Goal: Task Accomplishment & Management: Complete application form

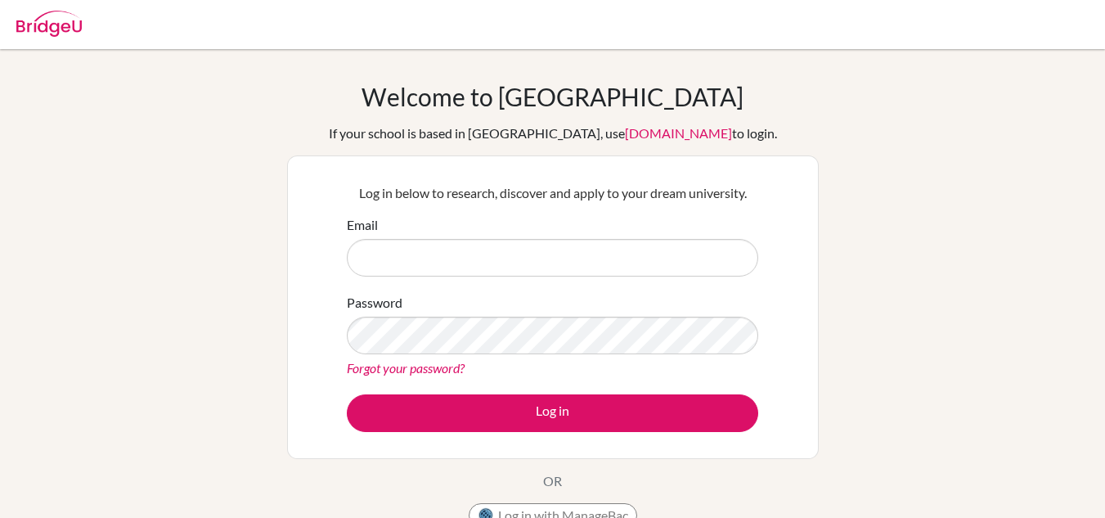
type input "[EMAIL_ADDRESS][DOMAIN_NAME]"
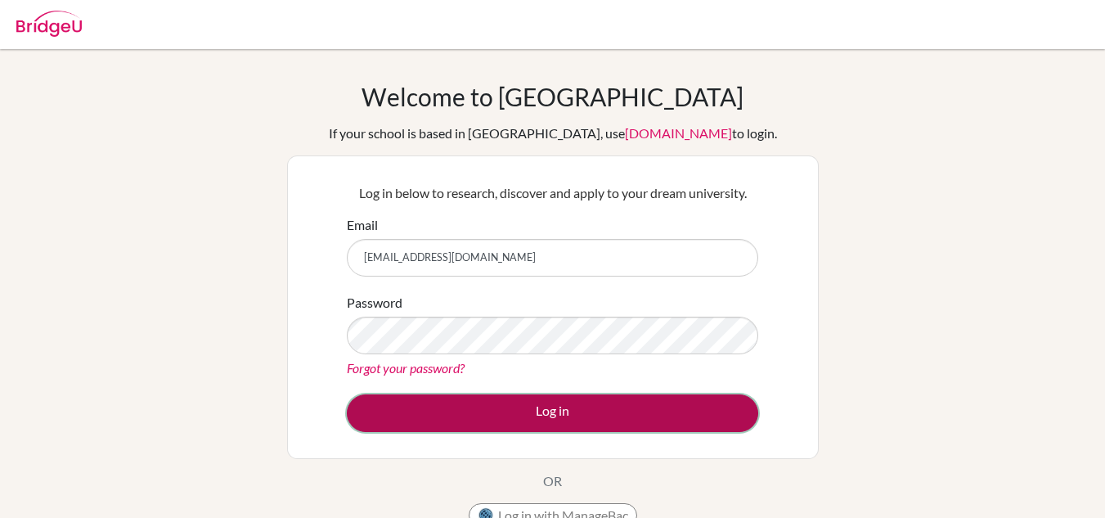
click at [632, 411] on button "Log in" at bounding box center [552, 413] width 411 height 38
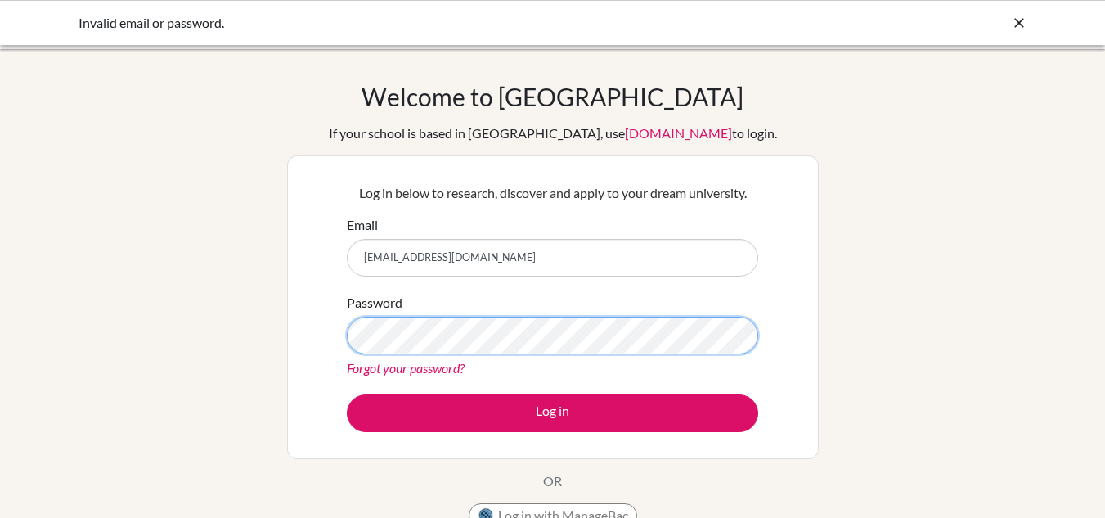
click at [142, 288] on div "Welcome to BridgeU If your school is based in China, use app.bridge-u.com.cn to…" at bounding box center [552, 349] width 1105 height 535
click at [347, 394] on button "Log in" at bounding box center [552, 413] width 411 height 38
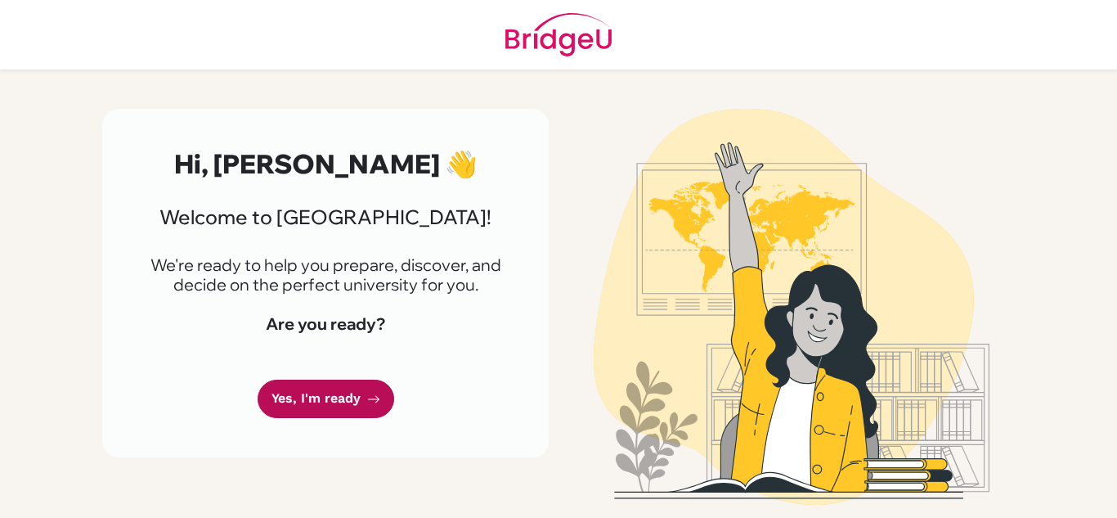
click at [317, 391] on link "Yes, I'm ready" at bounding box center [326, 399] width 137 height 38
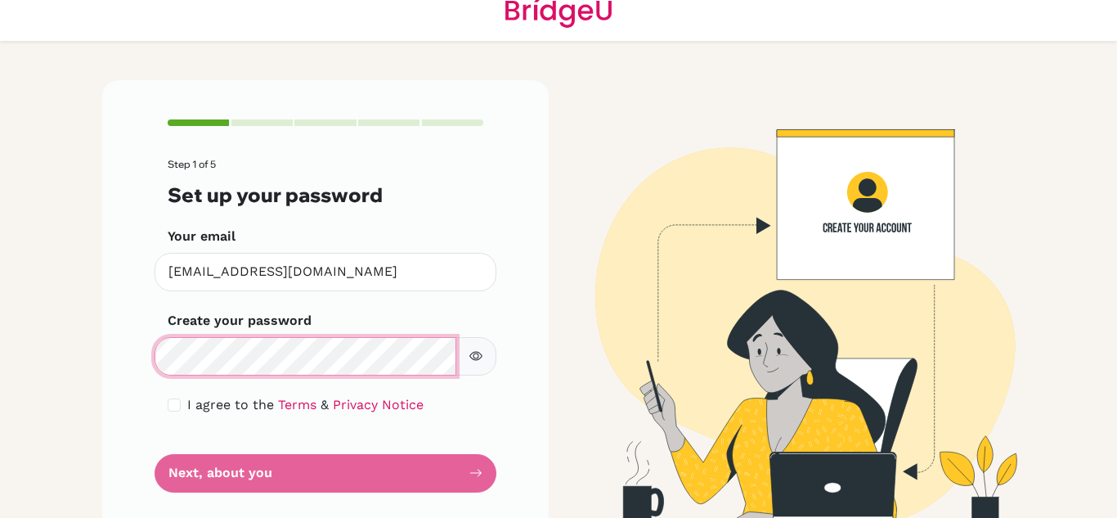
scroll to position [56, 0]
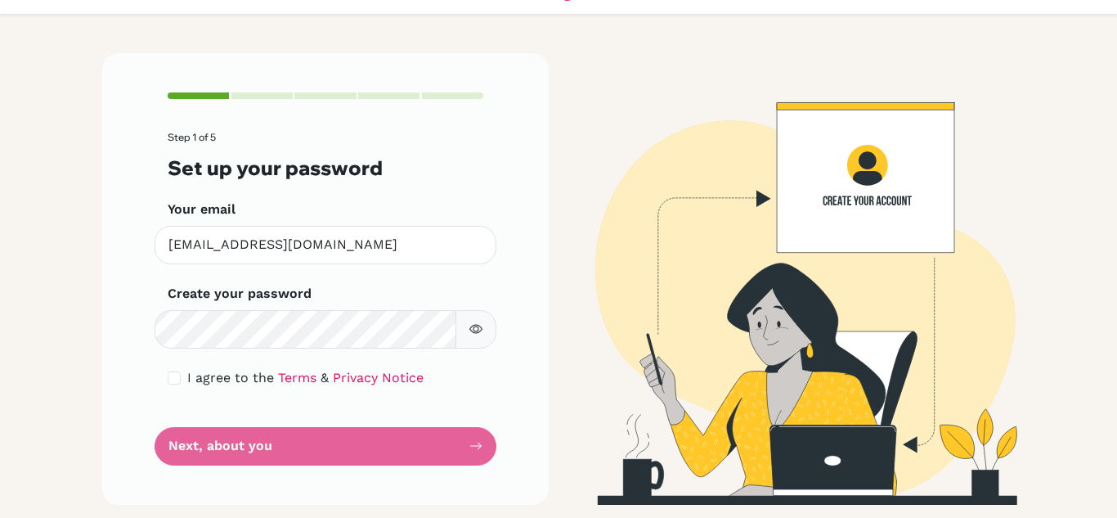
click at [243, 440] on form "Step 1 of 5 Set up your password Your email [EMAIL_ADDRESS][DOMAIN_NAME] Invali…" at bounding box center [326, 298] width 316 height 333
click at [303, 447] on form "Step 1 of 5 Set up your password Your email [EMAIL_ADDRESS][DOMAIN_NAME] Invali…" at bounding box center [326, 298] width 316 height 333
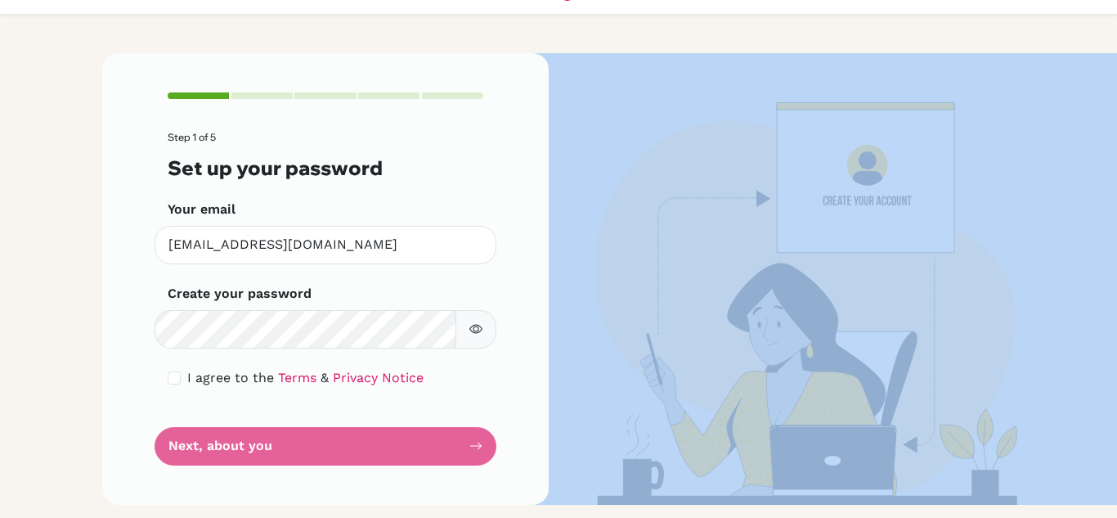
click at [303, 447] on form "Step 1 of 5 Set up your password Your email [EMAIL_ADDRESS][DOMAIN_NAME] Invali…" at bounding box center [326, 298] width 316 height 333
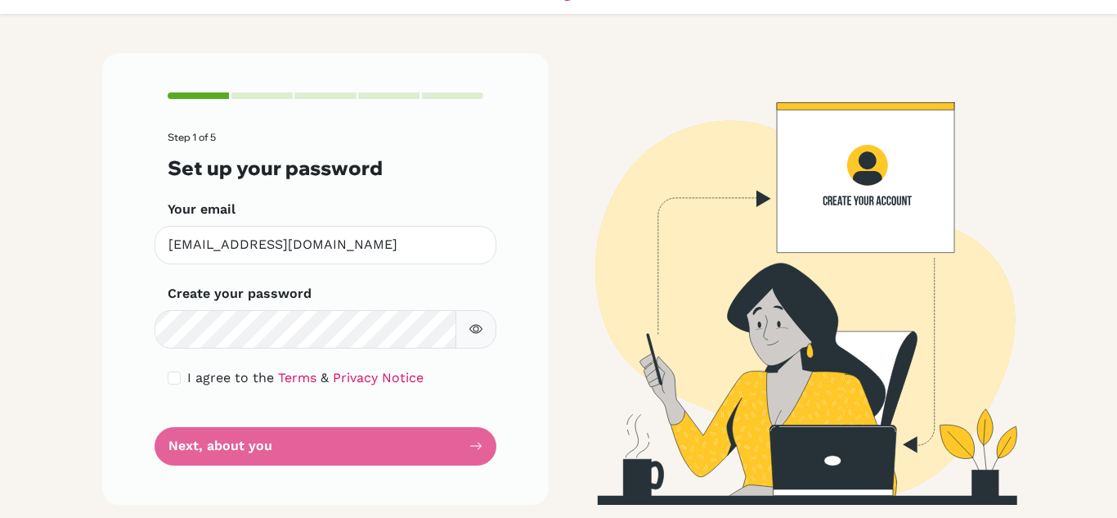
click at [0, 311] on main "Step 1 of 5 Set up your password Your email [EMAIL_ADDRESS][DOMAIN_NAME] Invali…" at bounding box center [558, 259] width 1117 height 518
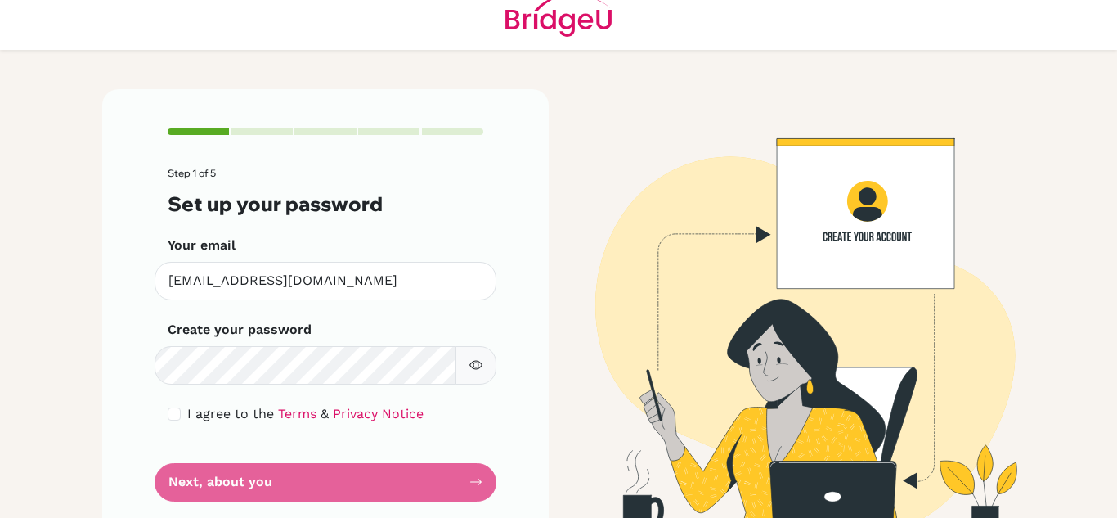
scroll to position [0, 0]
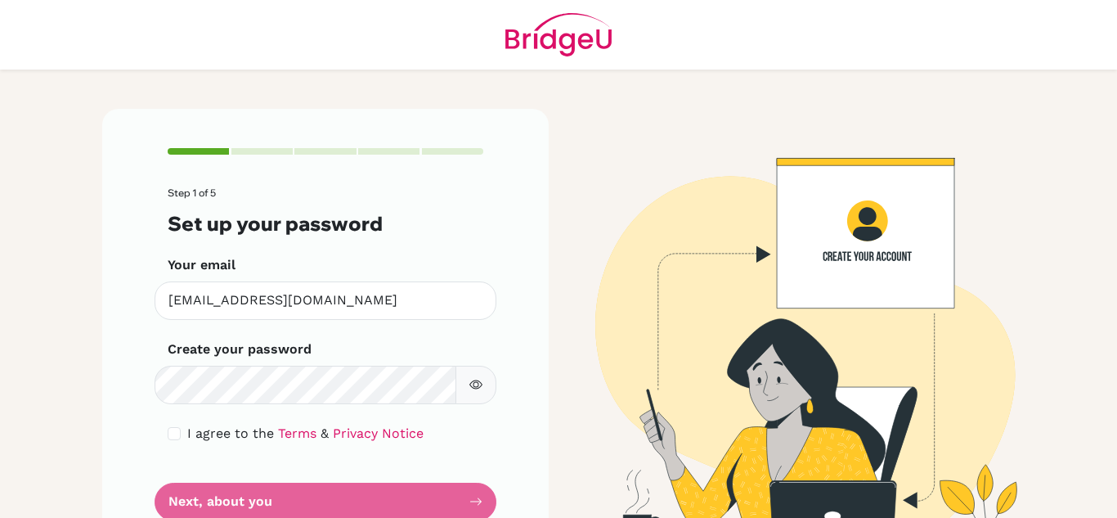
scroll to position [56, 0]
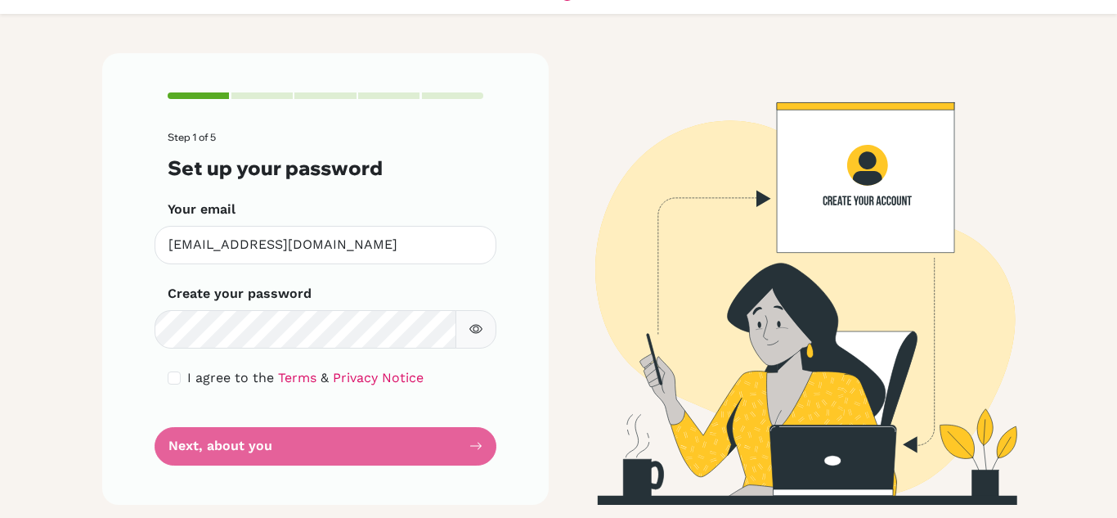
click at [321, 438] on form "Step 1 of 5 Set up your password Your email [EMAIL_ADDRESS][DOMAIN_NAME] Invali…" at bounding box center [326, 298] width 316 height 333
click at [236, 94] on div at bounding box center [261, 95] width 61 height 7
click at [285, 96] on div at bounding box center [261, 95] width 61 height 7
click at [365, 453] on form "Step 1 of 5 Set up your password Your email [EMAIL_ADDRESS][DOMAIN_NAME] Invali…" at bounding box center [326, 298] width 316 height 333
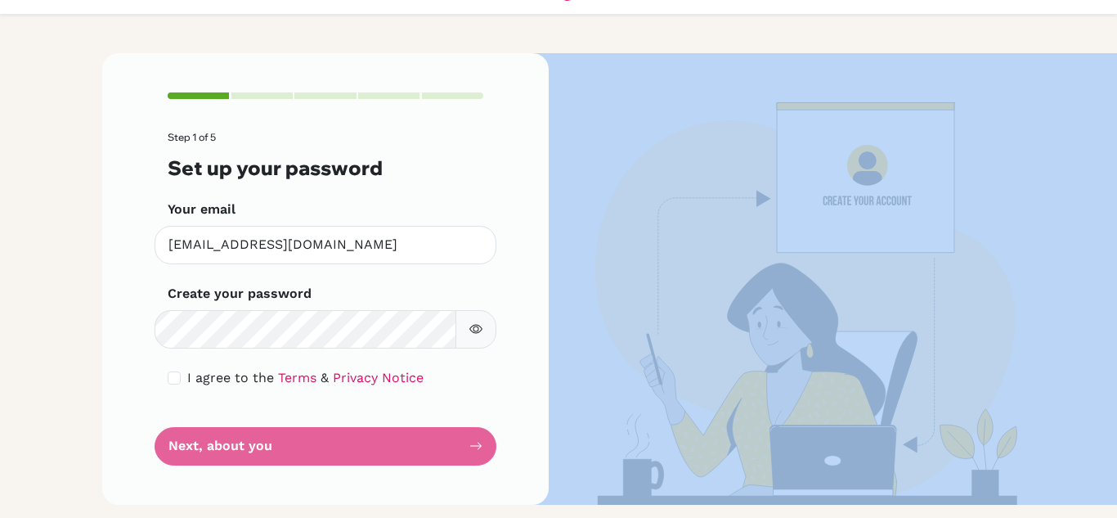
click at [365, 453] on form "Step 1 of 5 Set up your password Your email [EMAIL_ADDRESS][DOMAIN_NAME] Invali…" at bounding box center [326, 298] width 316 height 333
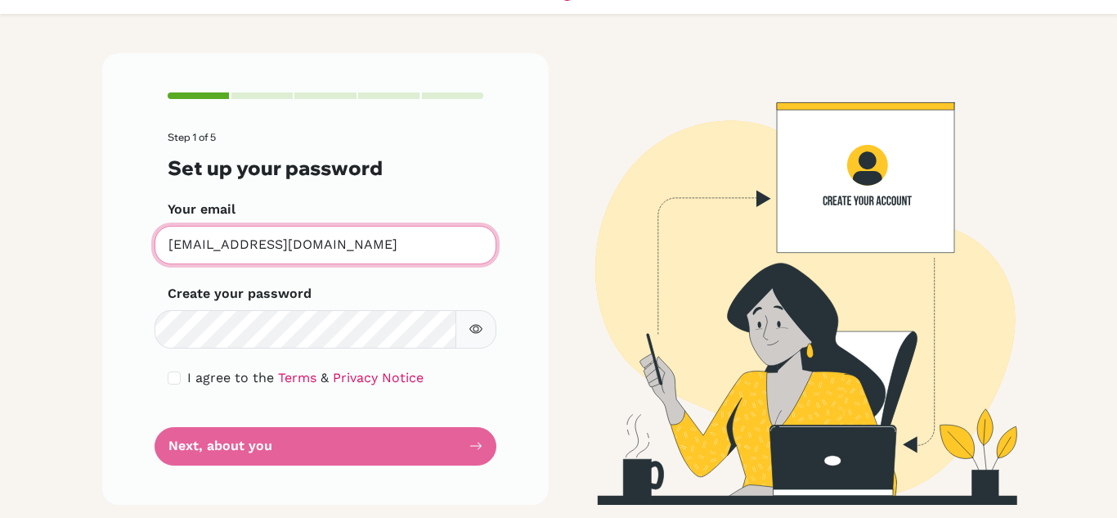
click at [354, 257] on input "[EMAIL_ADDRESS][DOMAIN_NAME]" at bounding box center [326, 245] width 342 height 38
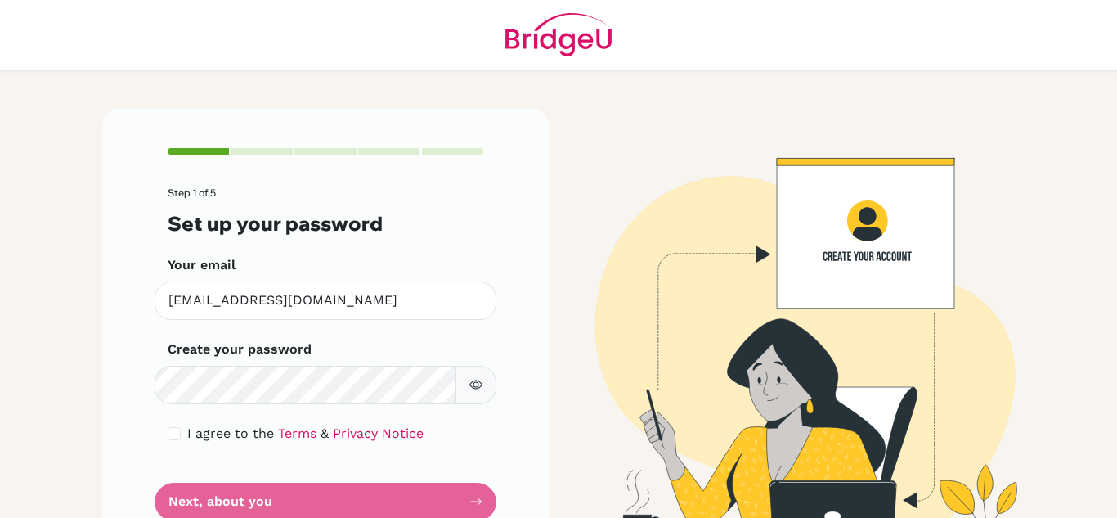
click at [336, 42] on header at bounding box center [558, 35] width 1117 height 70
click at [561, 36] on img at bounding box center [558, 35] width 106 height 70
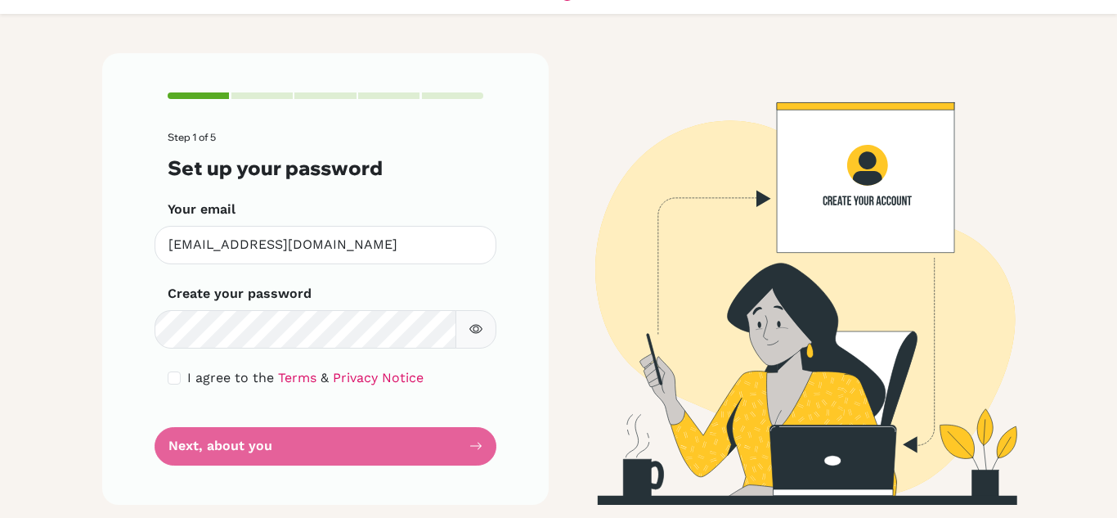
click at [372, 458] on form "Step 1 of 5 Set up your password Your email [EMAIL_ADDRESS][DOMAIN_NAME] Invali…" at bounding box center [326, 298] width 316 height 333
click at [371, 449] on form "Step 1 of 5 Set up your password Your email [EMAIL_ADDRESS][DOMAIN_NAME] Invali…" at bounding box center [326, 298] width 316 height 333
click at [290, 374] on link "Terms" at bounding box center [297, 378] width 38 height 16
click at [168, 383] on input "checkbox" at bounding box center [174, 377] width 13 height 13
checkbox input "true"
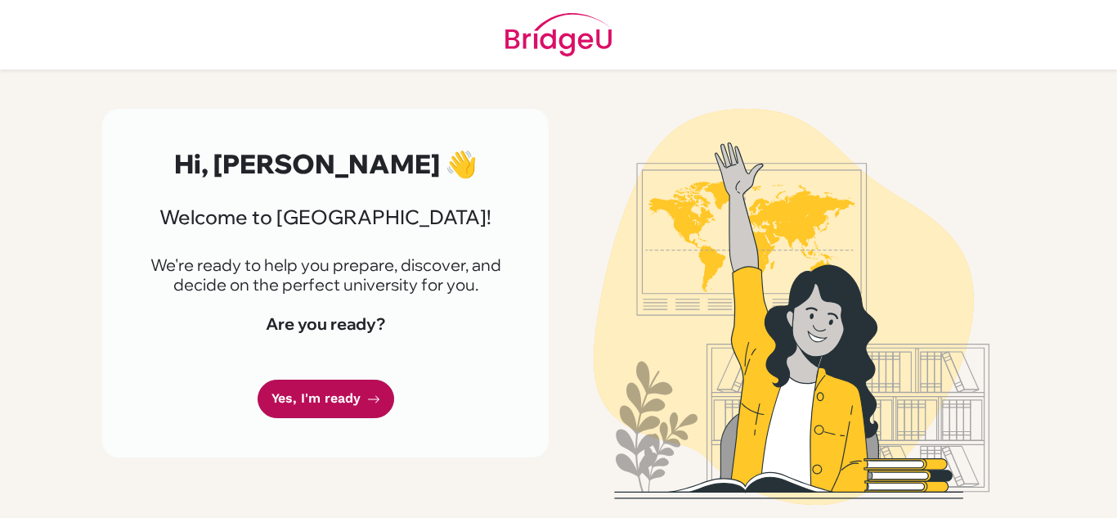
click at [347, 400] on link "Yes, I'm ready" at bounding box center [326, 399] width 137 height 38
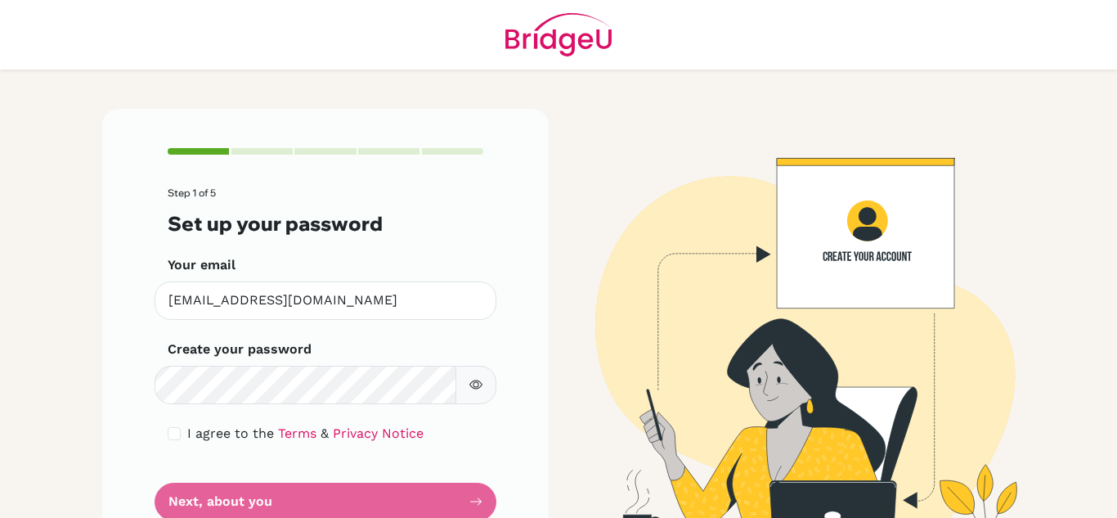
click at [348, 411] on form "Step 1 of 5 Set up your password Your email [EMAIL_ADDRESS][DOMAIN_NAME] Invali…" at bounding box center [326, 353] width 316 height 333
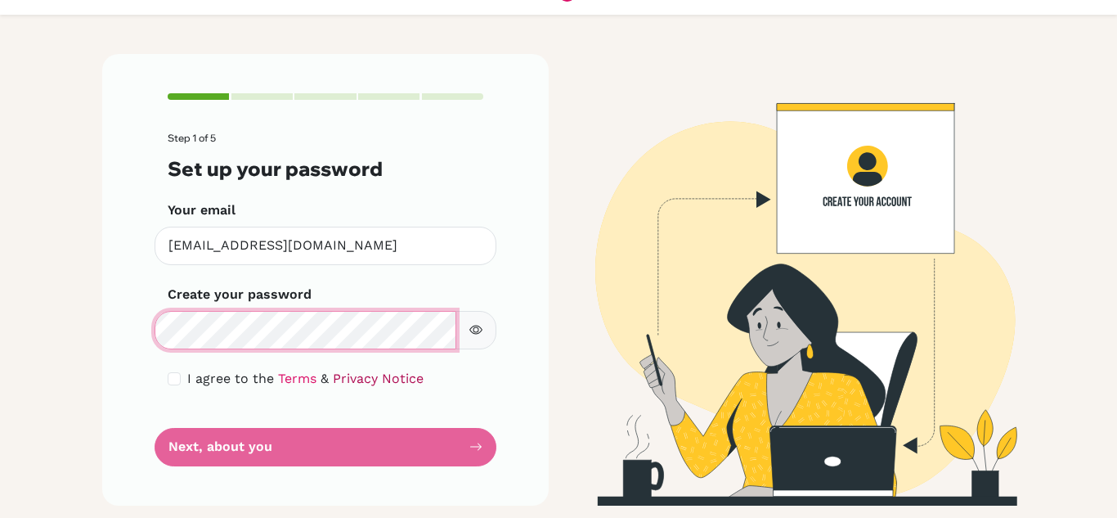
scroll to position [56, 0]
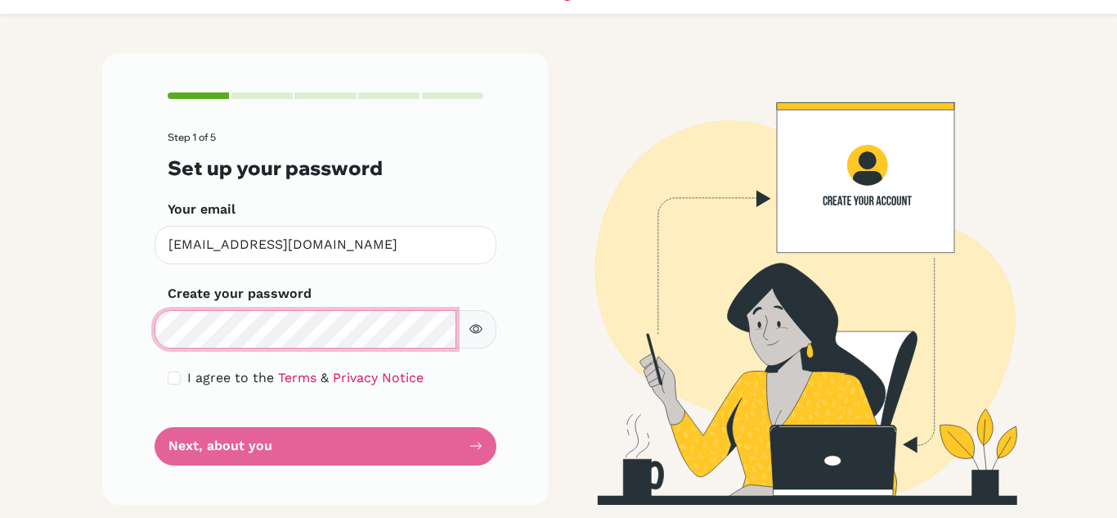
click at [110, 335] on div "Step 1 of 5 Set up your password Your email [EMAIL_ADDRESS][DOMAIN_NAME] Invali…" at bounding box center [325, 278] width 447 height 451
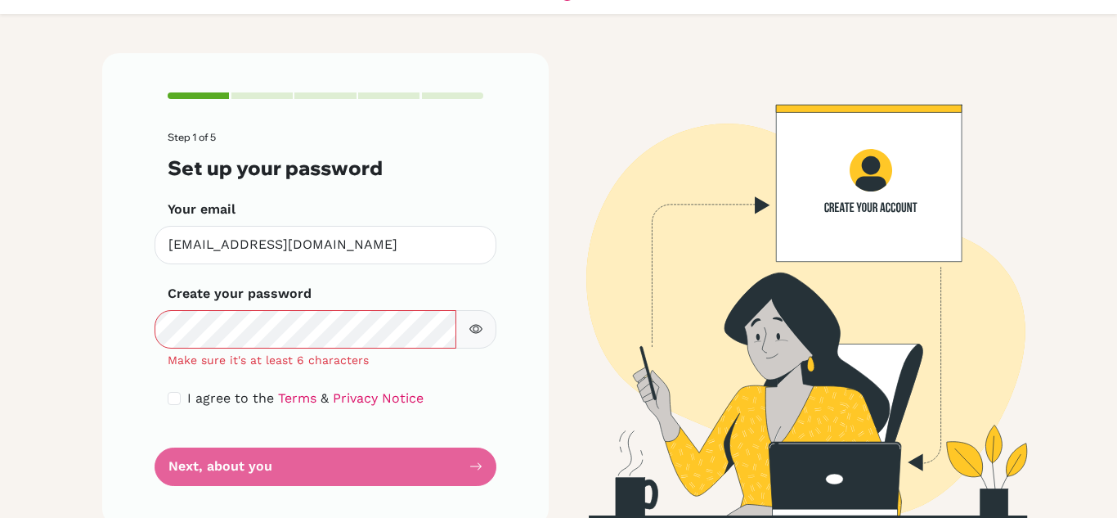
click at [532, 196] on div "Step 1 of 5 Set up your password Your email [EMAIL_ADDRESS][DOMAIN_NAME] Invali…" at bounding box center [325, 288] width 447 height 471
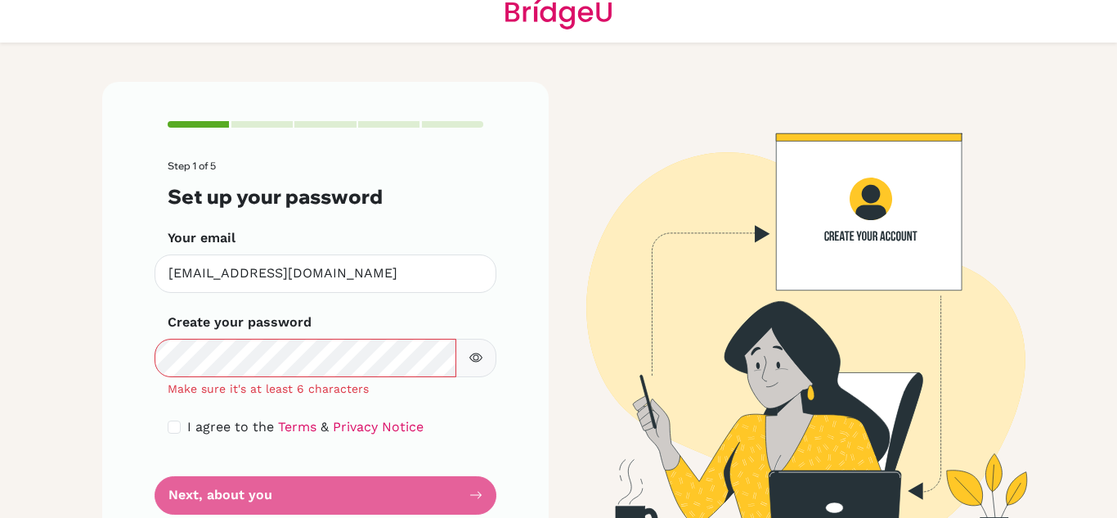
scroll to position [0, 0]
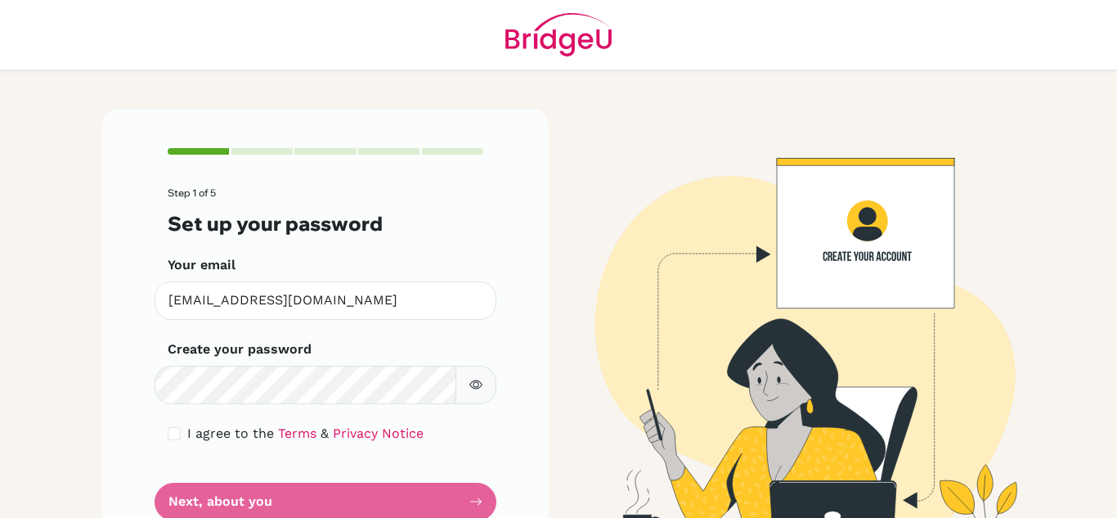
click at [469, 375] on button "button" at bounding box center [476, 385] width 41 height 38
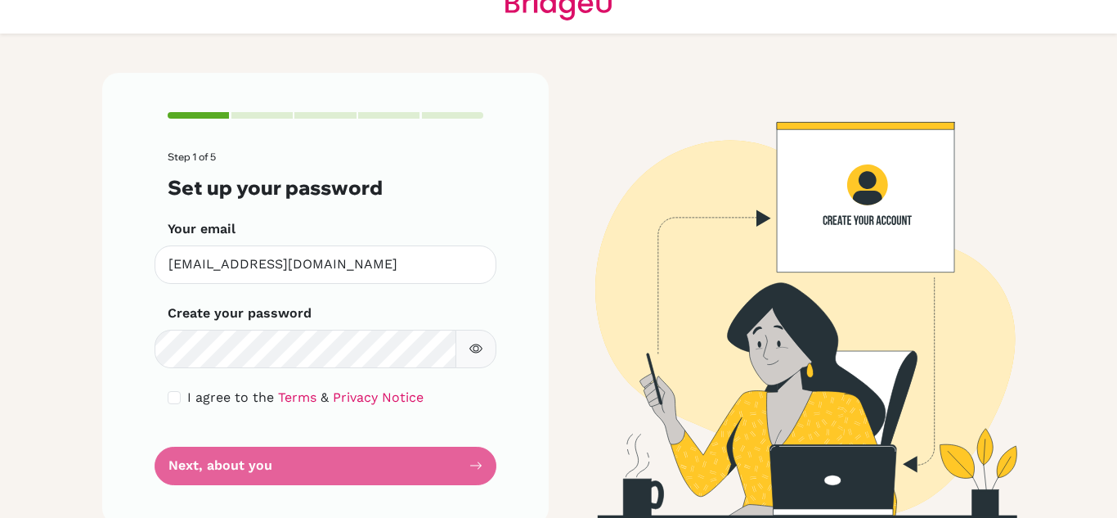
scroll to position [56, 0]
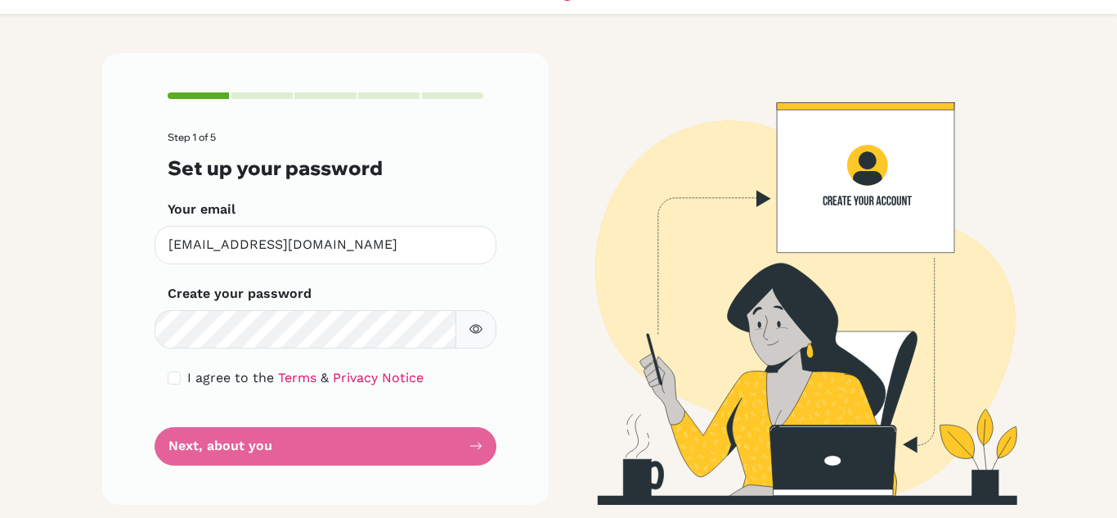
click at [463, 445] on form "Step 1 of 5 Set up your password Your email [EMAIL_ADDRESS][DOMAIN_NAME] Invali…" at bounding box center [326, 298] width 316 height 333
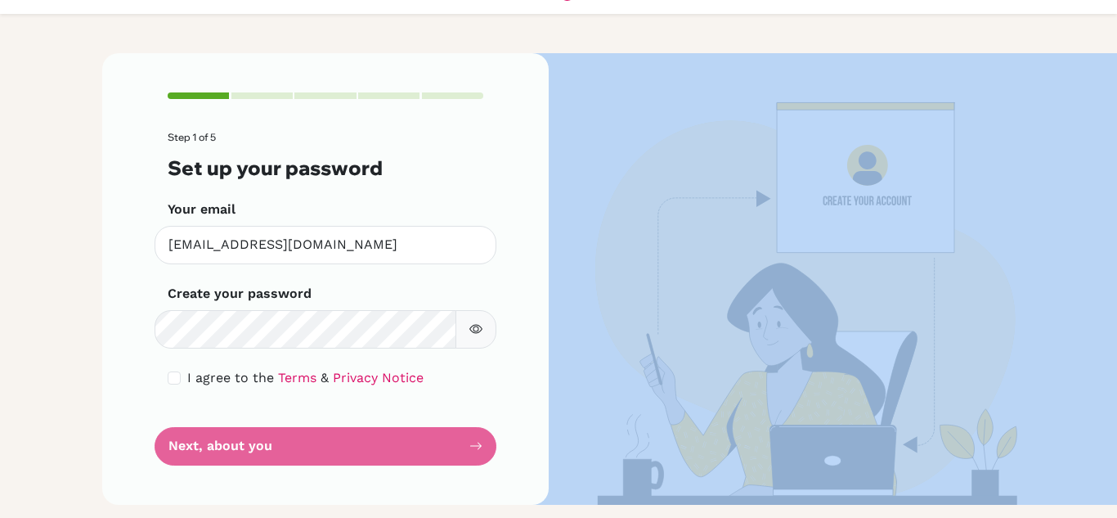
click at [463, 445] on form "Step 1 of 5 Set up your password Your email [EMAIL_ADDRESS][DOMAIN_NAME] Invali…" at bounding box center [326, 298] width 316 height 333
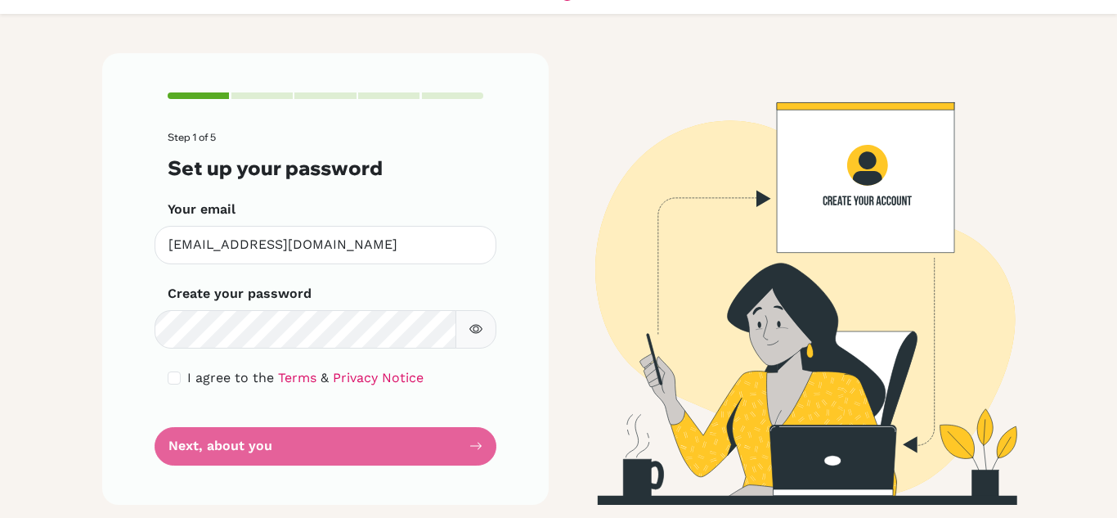
click at [102, 228] on div "Step 1 of 5 Set up your password Your email [EMAIL_ADDRESS][DOMAIN_NAME] Invali…" at bounding box center [325, 278] width 447 height 451
click at [251, 101] on div "Step 1 of 5 Set up your password Your email [EMAIL_ADDRESS][DOMAIN_NAME] Invali…" at bounding box center [325, 278] width 447 height 451
drag, startPoint x: 251, startPoint y: 101, endPoint x: 393, endPoint y: 119, distance: 143.6
click at [254, 101] on div "Step 1 of 5 Set up your password Your email [EMAIL_ADDRESS][DOMAIN_NAME] Invali…" at bounding box center [325, 278] width 447 height 451
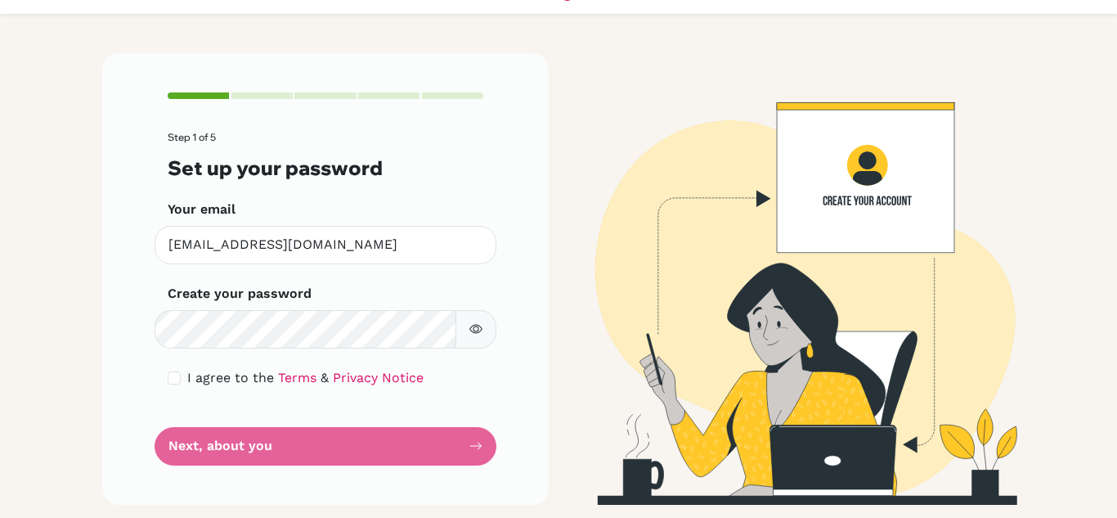
click at [474, 336] on button "button" at bounding box center [476, 329] width 41 height 38
click at [171, 380] on input "checkbox" at bounding box center [174, 377] width 13 height 13
checkbox input "true"
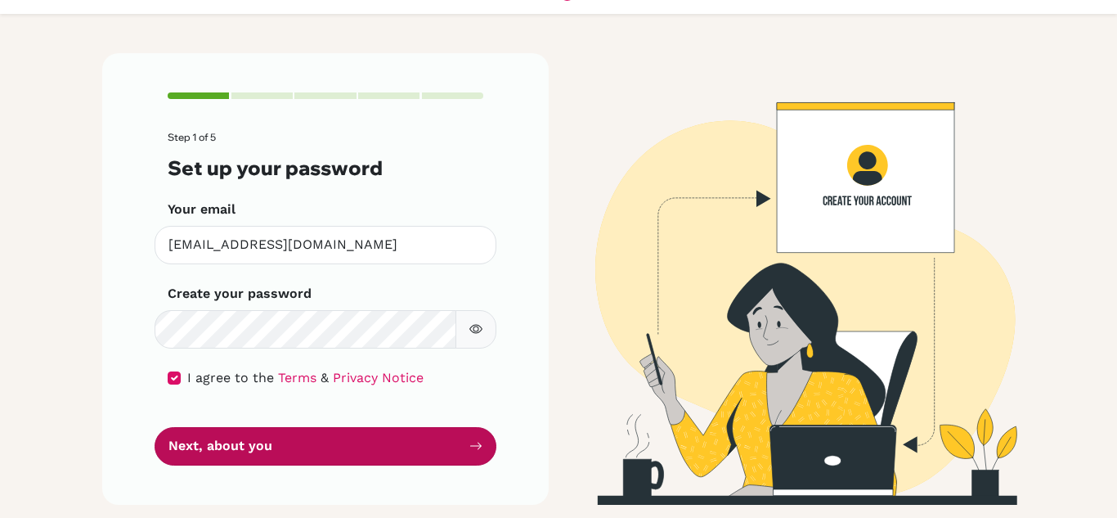
click at [224, 447] on button "Next, about you" at bounding box center [326, 446] width 342 height 38
